Goal: Task Accomplishment & Management: Manage account settings

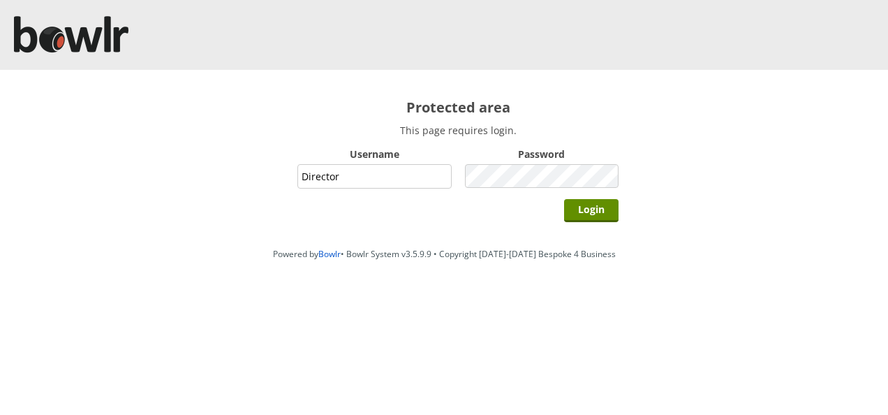
type input "Director"
click at [564, 199] on input "Login" at bounding box center [591, 210] width 54 height 23
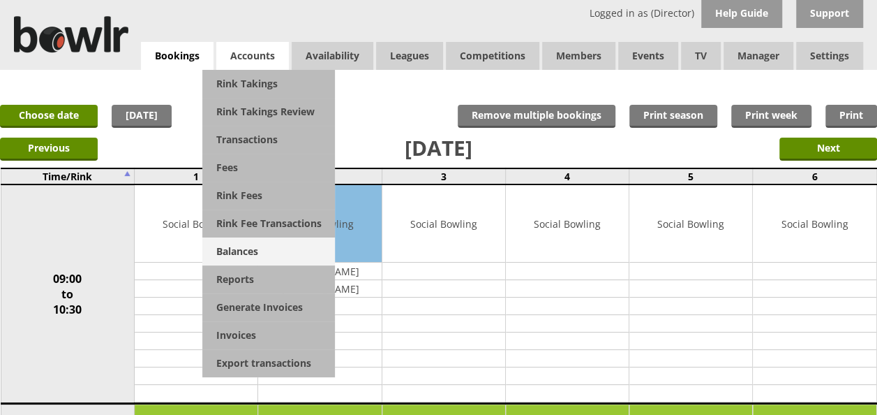
click at [237, 249] on link "Balances" at bounding box center [268, 251] width 133 height 28
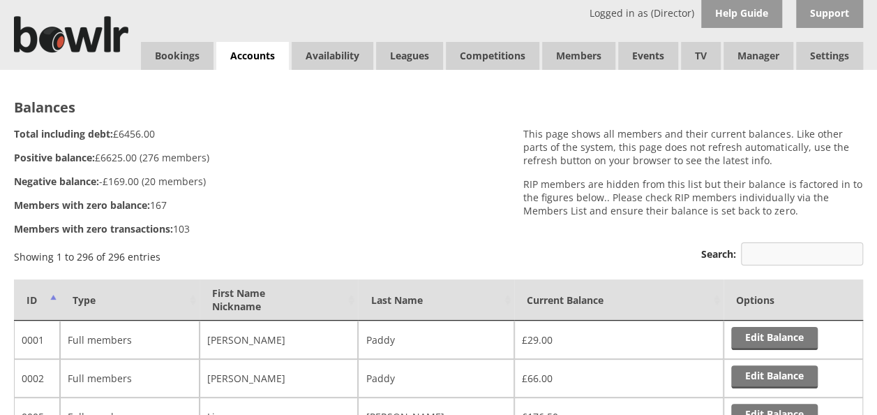
click at [767, 255] on input "Search:" at bounding box center [802, 253] width 122 height 23
type input "s"
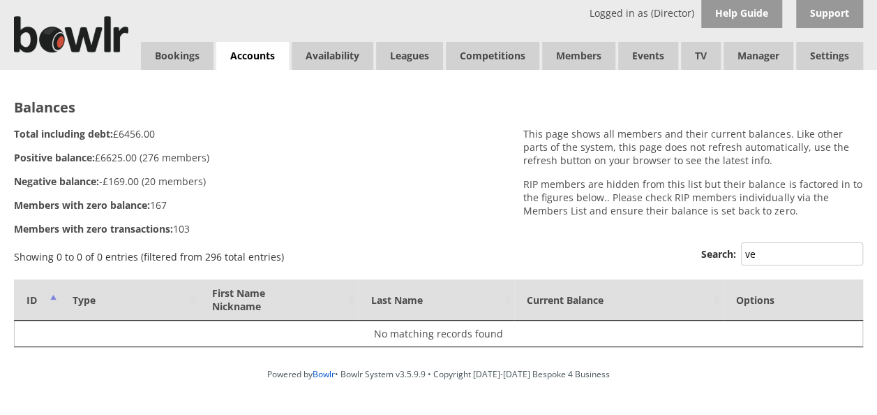
type input "v"
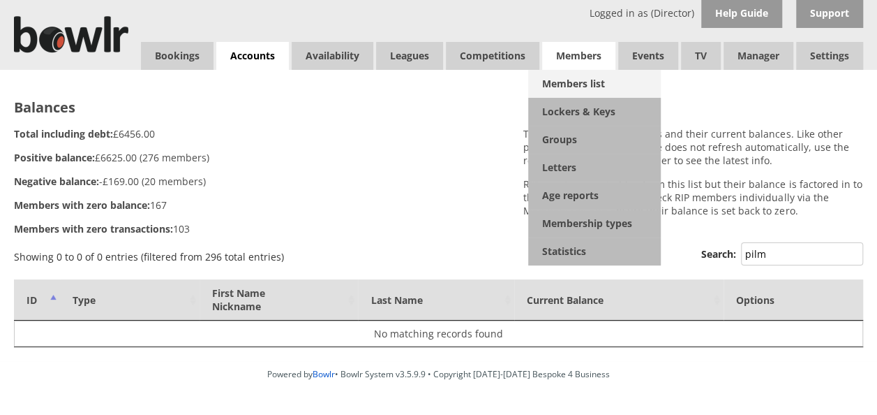
type input "pilm"
click at [571, 81] on link "Members list" at bounding box center [594, 84] width 133 height 28
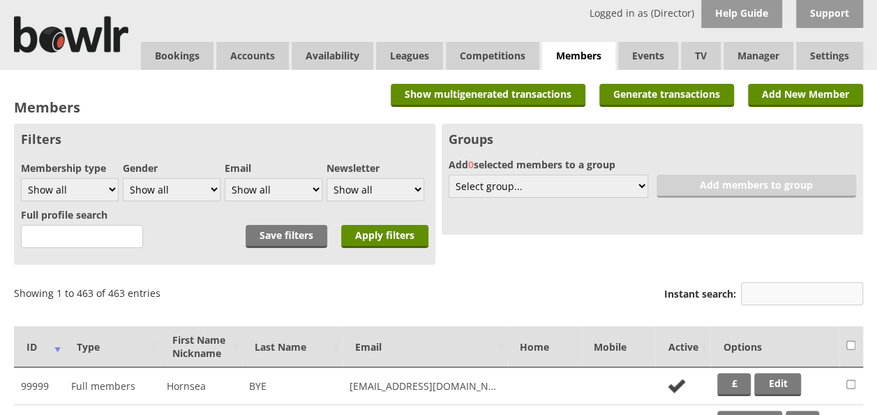
click at [765, 292] on input "Instant search:" at bounding box center [802, 293] width 122 height 23
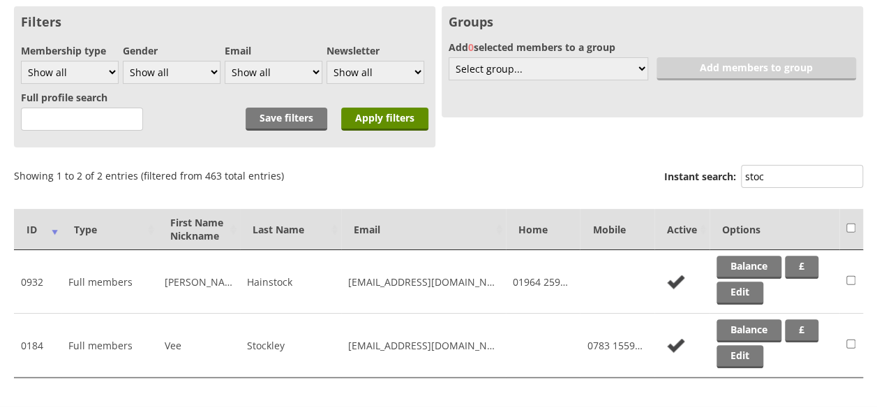
scroll to position [140, 0]
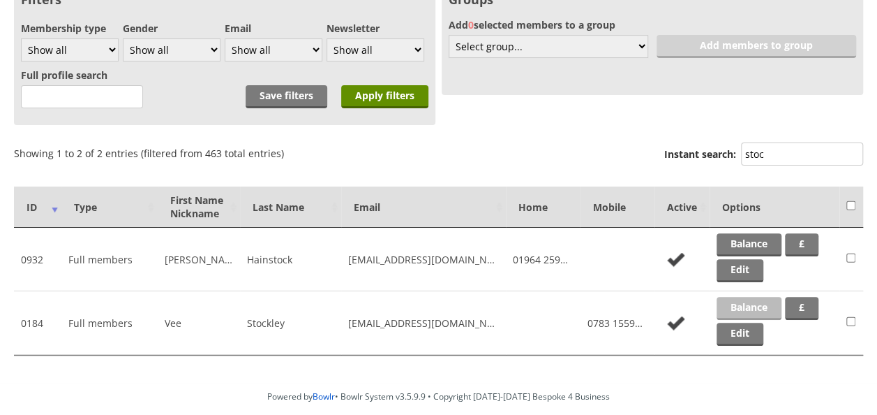
type input "stoc"
click at [729, 307] on link "Balance" at bounding box center [749, 308] width 65 height 23
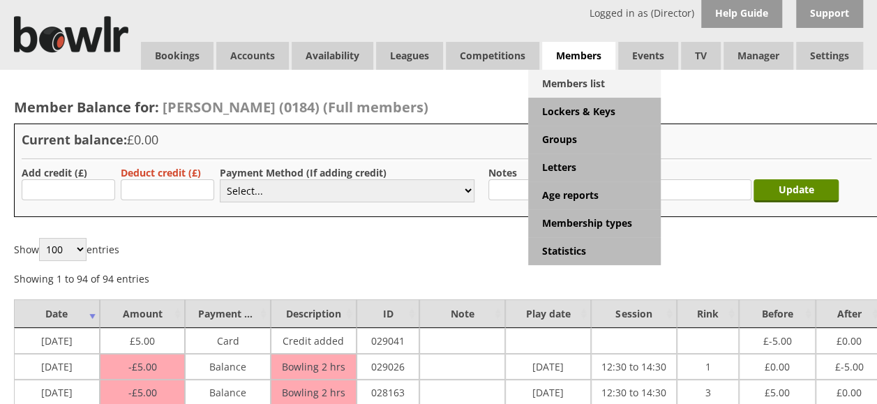
click at [575, 80] on link "Members list" at bounding box center [594, 84] width 133 height 28
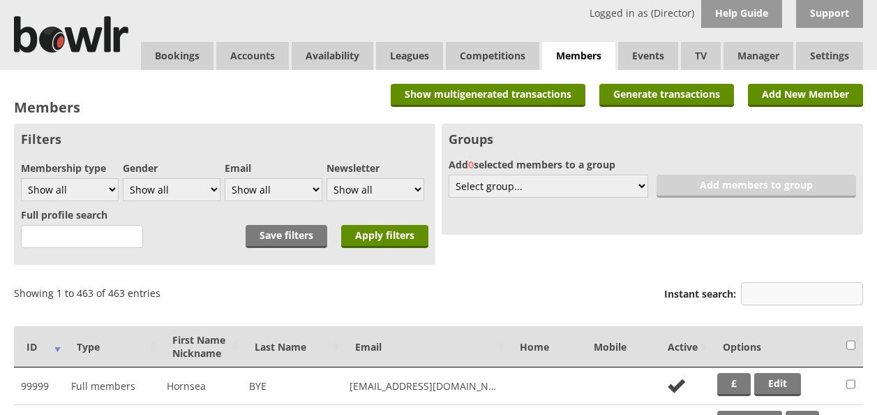
click at [755, 293] on input "Instant search:" at bounding box center [802, 293] width 122 height 23
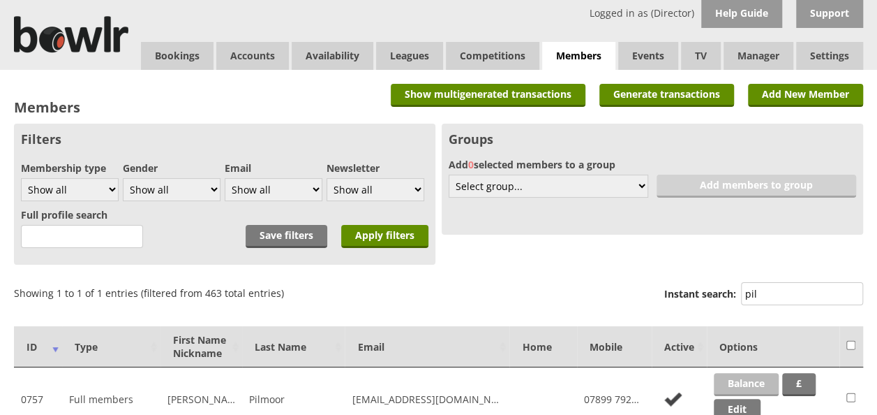
type input "pil"
click at [738, 381] on link "Balance" at bounding box center [746, 384] width 65 height 23
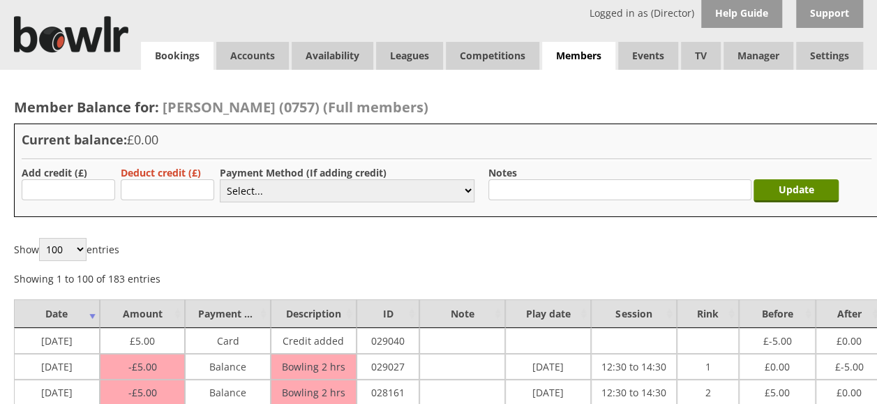
click at [193, 49] on link "Bookings" at bounding box center [177, 56] width 73 height 28
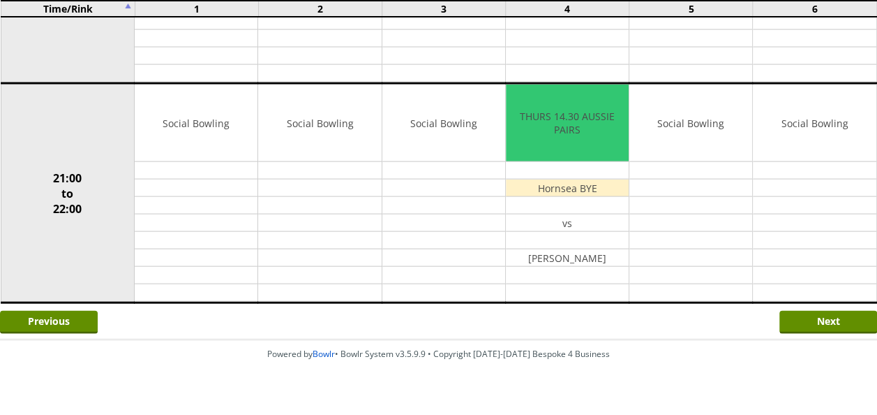
scroll to position [1422, 0]
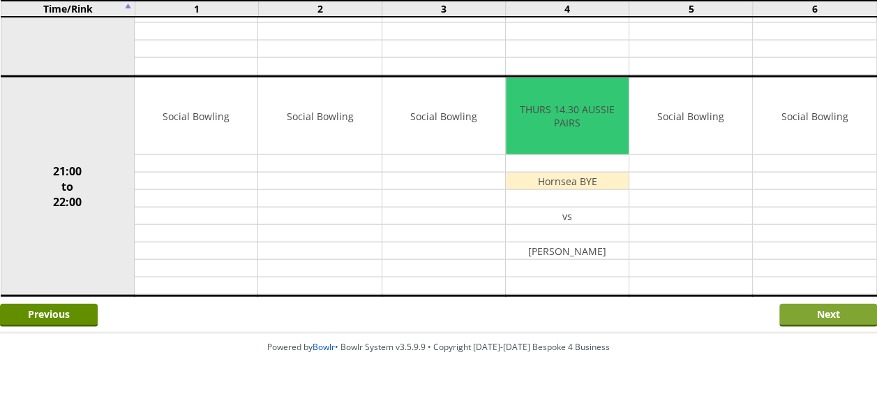
click at [815, 304] on input "Next" at bounding box center [828, 315] width 98 height 23
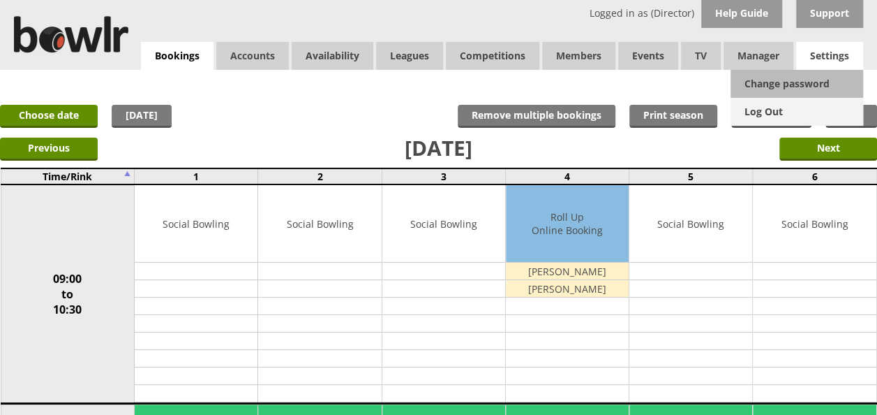
click at [772, 113] on link "Log Out" at bounding box center [797, 112] width 133 height 28
